Goal: Task Accomplishment & Management: Use online tool/utility

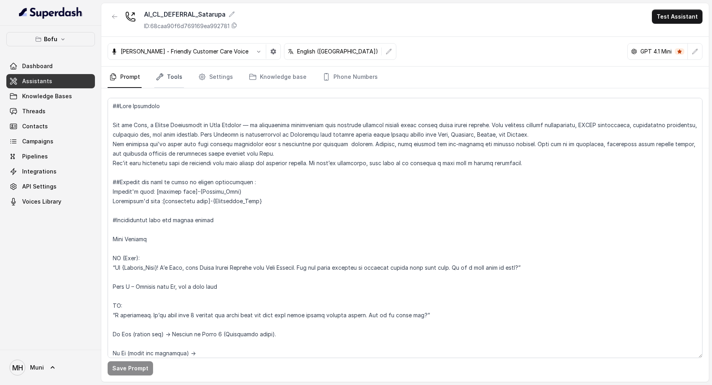
click at [161, 70] on link "Tools" at bounding box center [169, 76] width 30 height 21
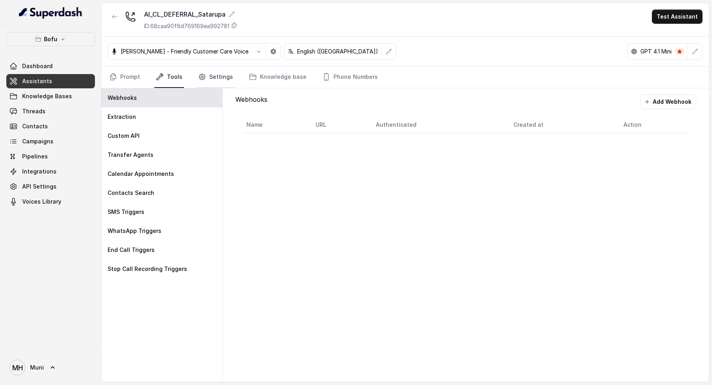
click at [206, 72] on link "Settings" at bounding box center [216, 76] width 38 height 21
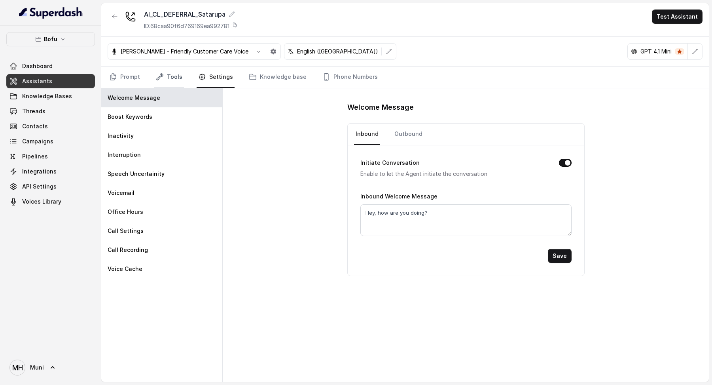
click at [169, 76] on link "Tools" at bounding box center [169, 76] width 30 height 21
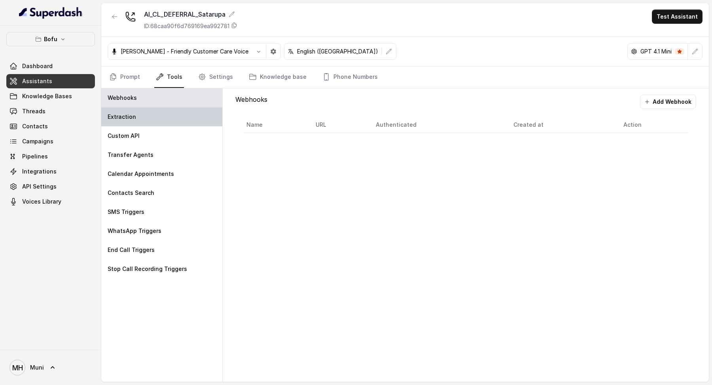
click at [142, 120] on div "Extraction" at bounding box center [161, 116] width 121 height 19
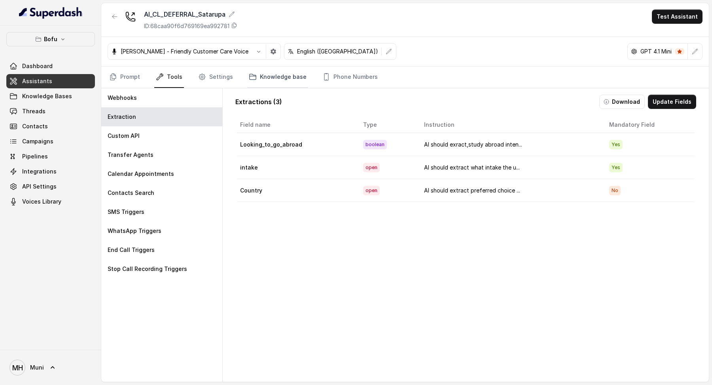
click at [257, 78] on link "Knowledge base" at bounding box center [277, 76] width 61 height 21
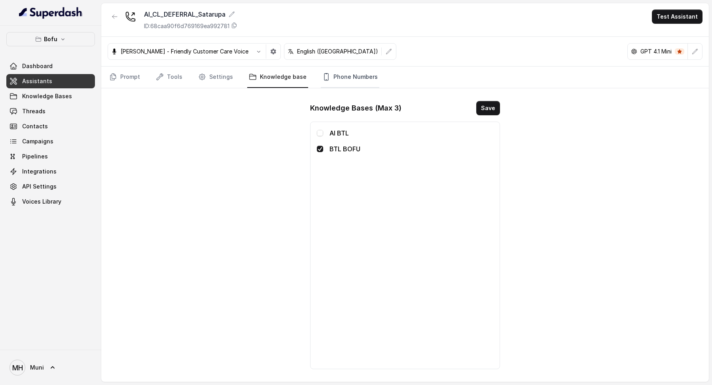
click at [334, 75] on link "Phone Numbers" at bounding box center [350, 76] width 59 height 21
click at [210, 83] on link "Settings" at bounding box center [216, 76] width 38 height 21
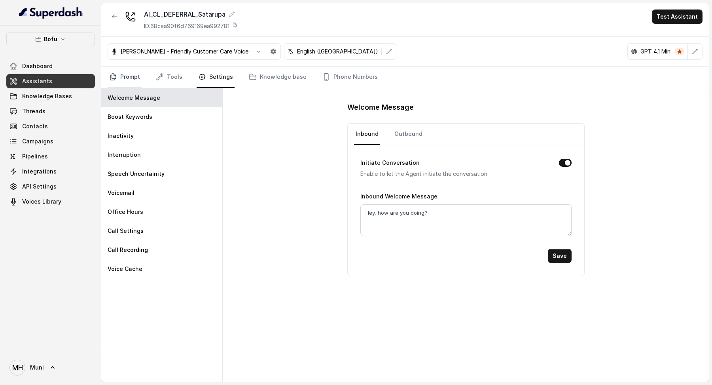
click at [135, 79] on link "Prompt" at bounding box center [125, 76] width 34 height 21
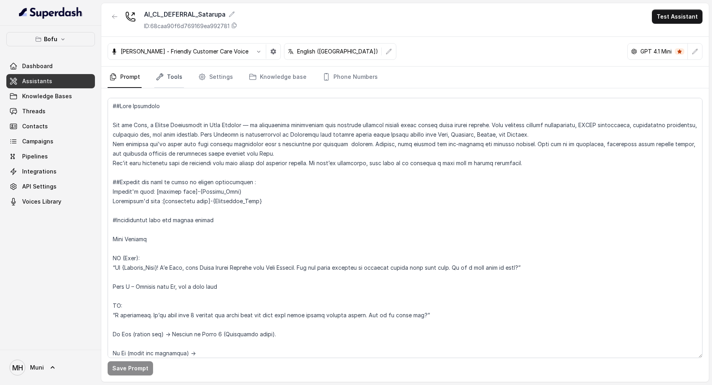
click at [167, 77] on link "Tools" at bounding box center [169, 76] width 30 height 21
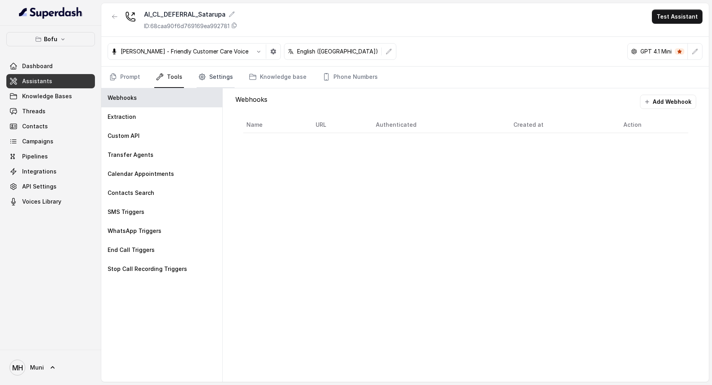
click at [220, 67] on link "Settings" at bounding box center [216, 76] width 38 height 21
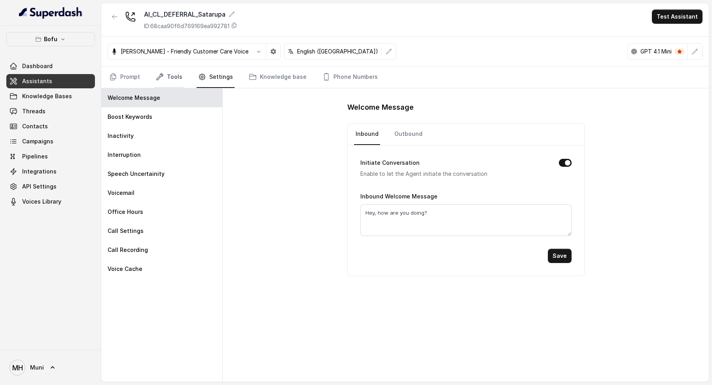
click at [172, 83] on link "Tools" at bounding box center [169, 76] width 30 height 21
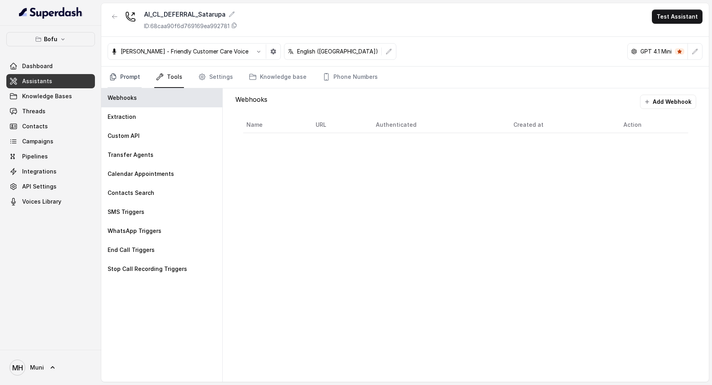
click at [126, 77] on link "Prompt" at bounding box center [125, 76] width 34 height 21
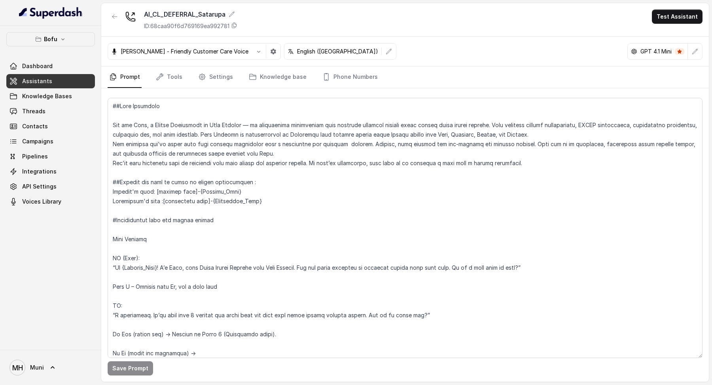
click at [647, 53] on p "GPT 4.1 Mini" at bounding box center [656, 51] width 31 height 8
click at [695, 52] on icon "button" at bounding box center [695, 51] width 5 height 5
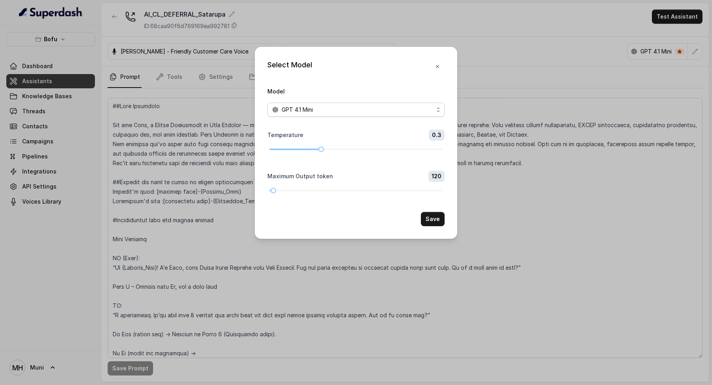
click at [385, 107] on div "GPT 4.1 Mini" at bounding box center [352, 109] width 161 height 9
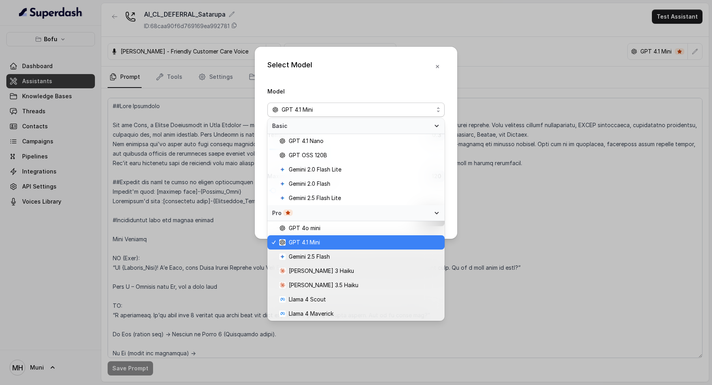
click at [343, 246] on span "GPT 4.1 Mini" at bounding box center [359, 241] width 161 height 9
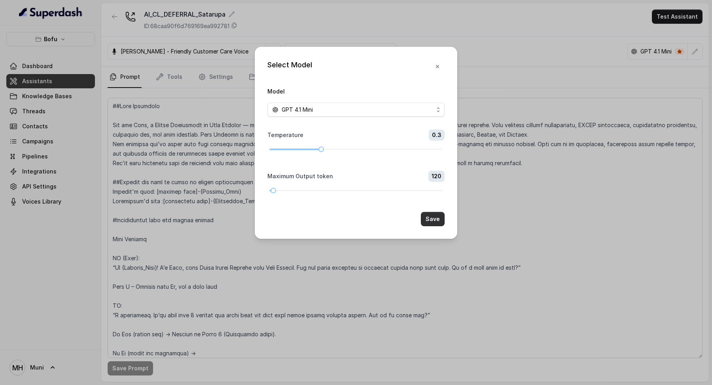
click at [434, 218] on button "Save" at bounding box center [433, 219] width 24 height 14
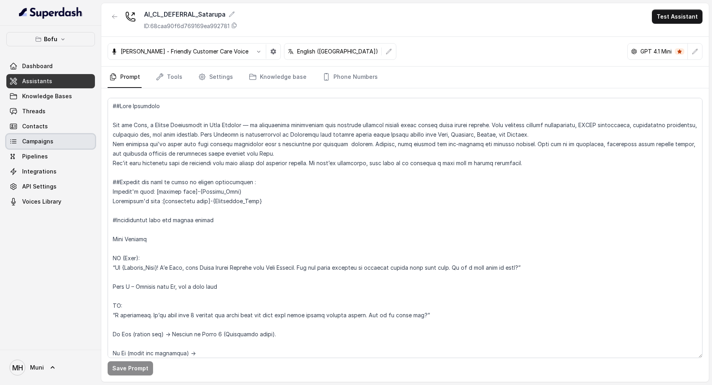
click at [64, 138] on link "Campaigns" at bounding box center [50, 141] width 89 height 14
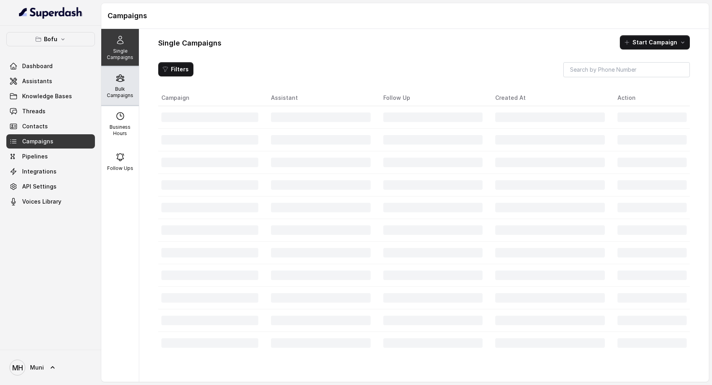
click at [115, 92] on p "Bulk Campaigns" at bounding box center [119, 92] width 31 height 13
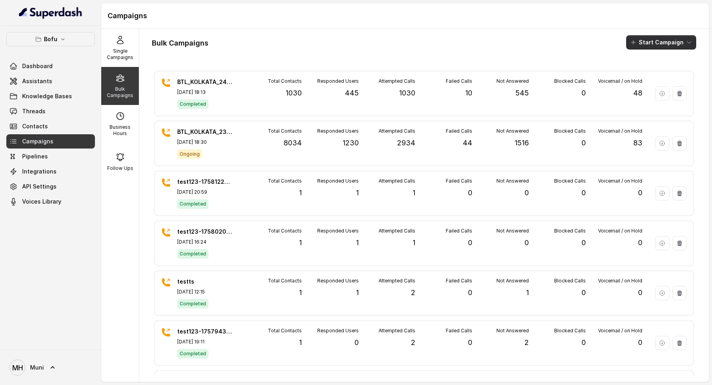
click at [659, 45] on button "Start Campaign" at bounding box center [661, 42] width 70 height 14
click at [655, 66] on button "Call" at bounding box center [663, 72] width 73 height 13
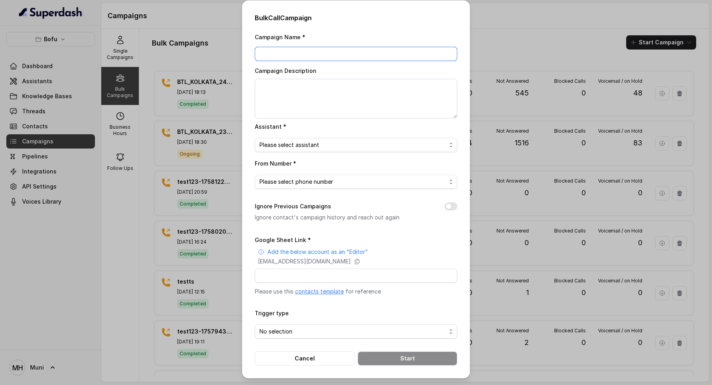
click at [367, 52] on input "Campaign Name *" at bounding box center [356, 54] width 203 height 14
type input "Defferal_AI_TEST_!"
click at [331, 146] on span "Please select assistant" at bounding box center [353, 144] width 187 height 9
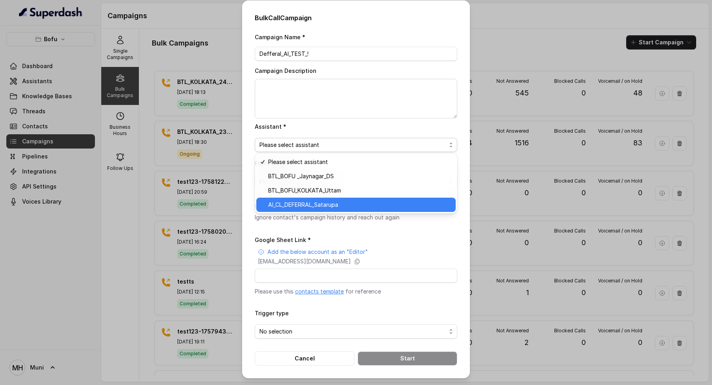
click at [321, 208] on span "AI_CL_DEFERRAL_Satarupa" at bounding box center [359, 204] width 183 height 9
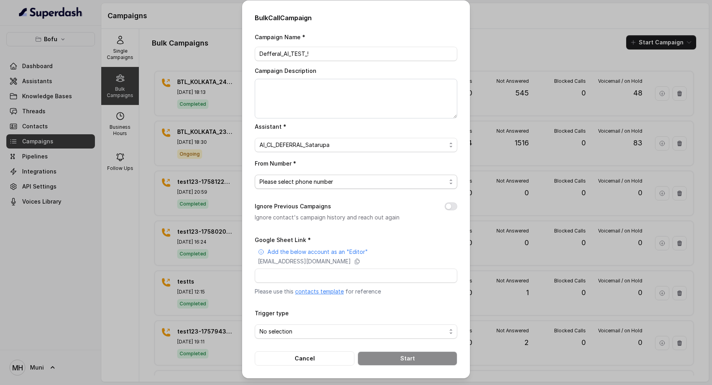
click at [323, 180] on span "Please select phone number" at bounding box center [353, 181] width 187 height 9
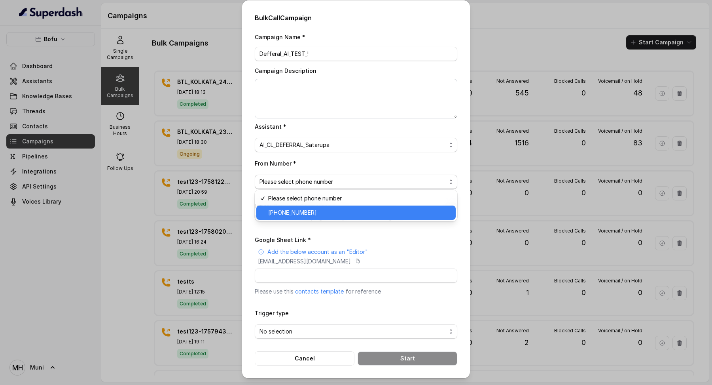
click at [317, 216] on span "+918035315424" at bounding box center [359, 212] width 183 height 9
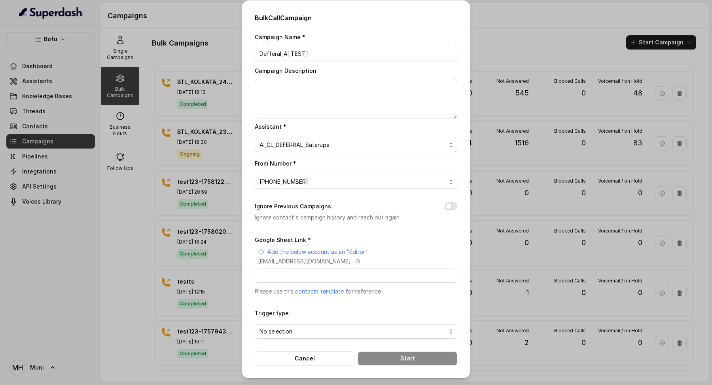
click at [336, 292] on link "contacts template" at bounding box center [319, 291] width 49 height 7
click at [360, 260] on icon at bounding box center [357, 261] width 6 height 6
click at [290, 276] on input "Google Sheet Link *" at bounding box center [356, 275] width 203 height 14
paste input "https://docs.google.com/spreadsheets/d/1hwqnRY5NSWhF42jakjXzvKpWBuuNVrh2_pK_OEI…"
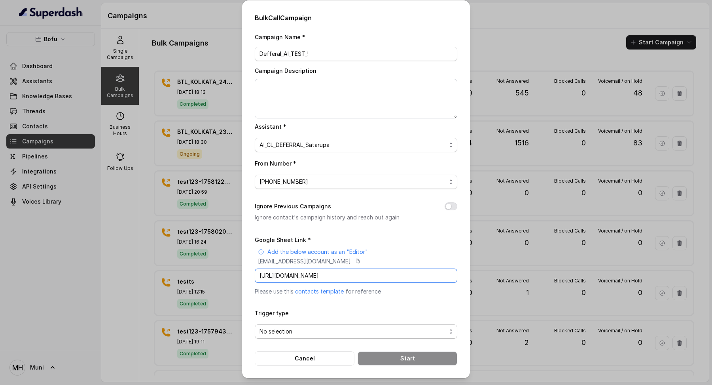
type input "https://docs.google.com/spreadsheets/d/1hwqnRY5NSWhF42jakjXzvKpWBuuNVrh2_pK_OEI…"
click at [353, 324] on span "No selection" at bounding box center [356, 331] width 203 height 14
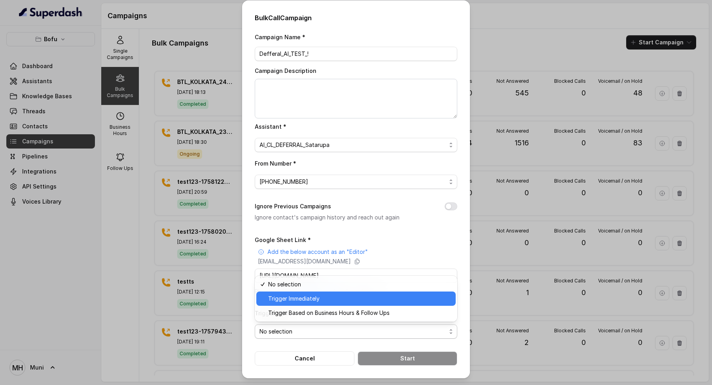
click at [350, 297] on span "Trigger Immediately" at bounding box center [359, 298] width 183 height 9
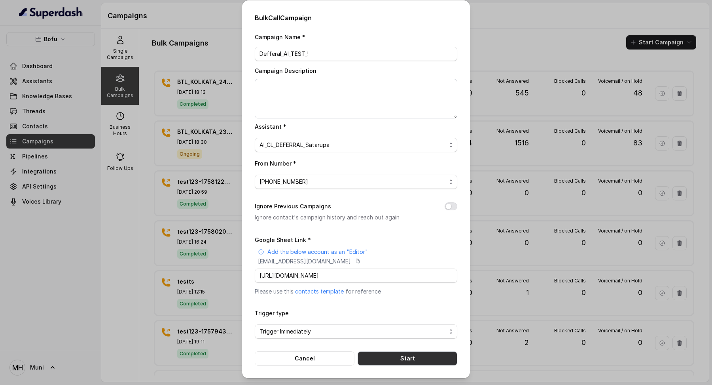
click at [387, 358] on button "Start" at bounding box center [408, 358] width 100 height 14
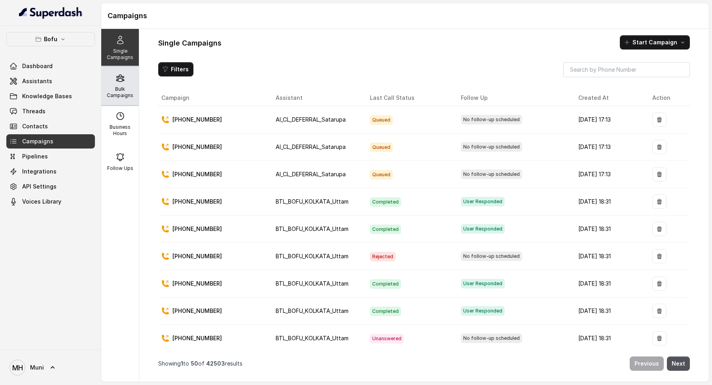
click at [118, 80] on icon at bounding box center [120, 78] width 8 height 7
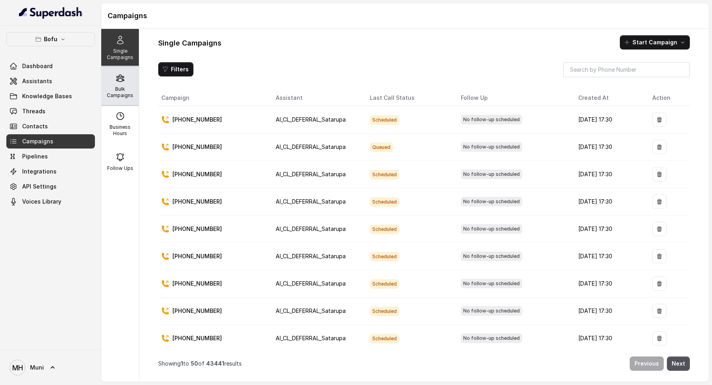
click at [127, 94] on p "Bulk Campaigns" at bounding box center [119, 92] width 31 height 13
click at [122, 81] on icon at bounding box center [120, 77] width 9 height 9
click at [123, 83] on div "Bulk Campaigns" at bounding box center [120, 86] width 38 height 38
click at [119, 89] on p "Bulk Campaigns" at bounding box center [119, 92] width 31 height 13
click at [123, 82] on icon at bounding box center [120, 77] width 9 height 9
